Goal: Task Accomplishment & Management: Manage account settings

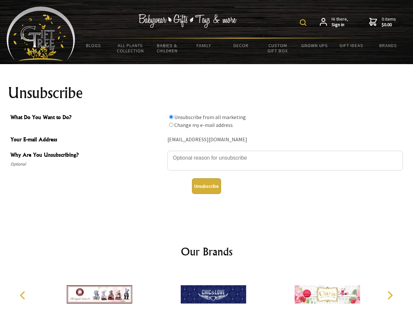
click at [304, 23] on img at bounding box center [303, 22] width 7 height 7
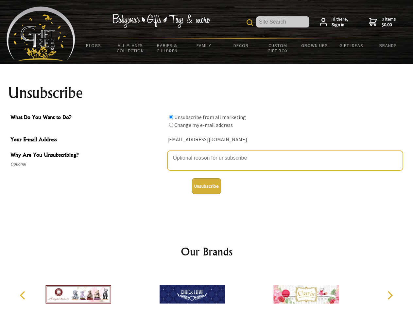
click at [207, 153] on textarea "Why Are You Unsubscribing?" at bounding box center [284, 161] width 235 height 20
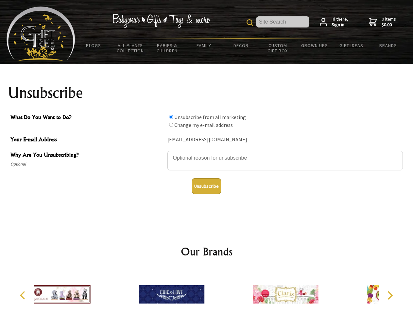
click at [171, 117] on input "What Do You Want to Do?" at bounding box center [171, 117] width 4 height 4
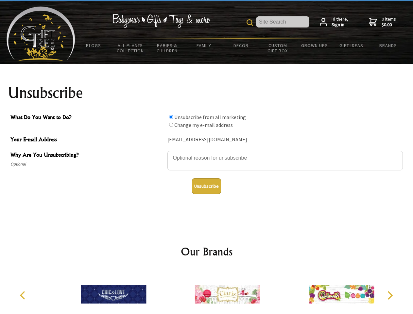
click at [171, 124] on input "What Do You Want to Do?" at bounding box center [171, 125] width 4 height 4
radio input "true"
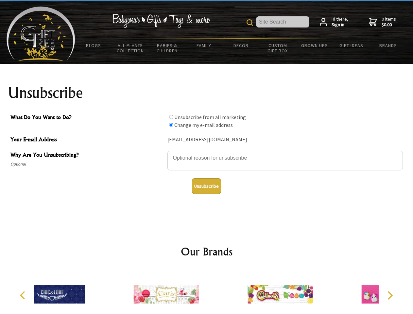
click at [206, 186] on button "Unsubscribe" at bounding box center [206, 186] width 29 height 16
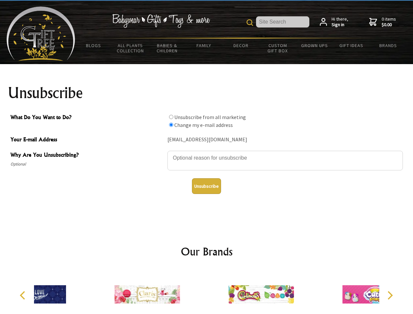
click at [207, 291] on div at bounding box center [261, 295] width 114 height 51
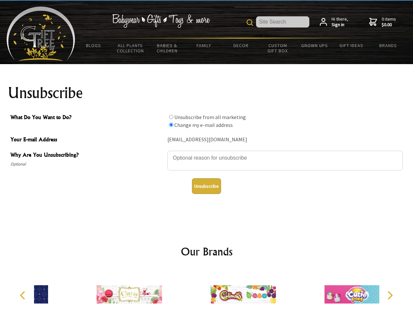
click at [24, 295] on icon "Previous" at bounding box center [23, 295] width 8 height 8
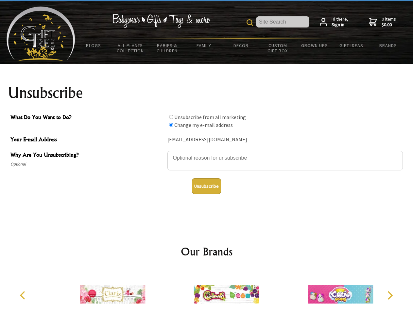
click at [390, 295] on icon "Next" at bounding box center [389, 295] width 8 height 8
